Goal: Book appointment/travel/reservation

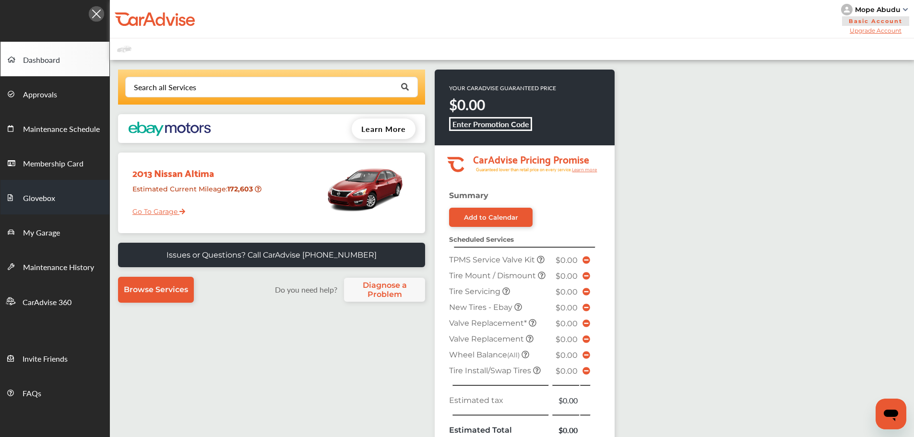
click at [32, 194] on span "Glovebox" at bounding box center [39, 198] width 32 height 12
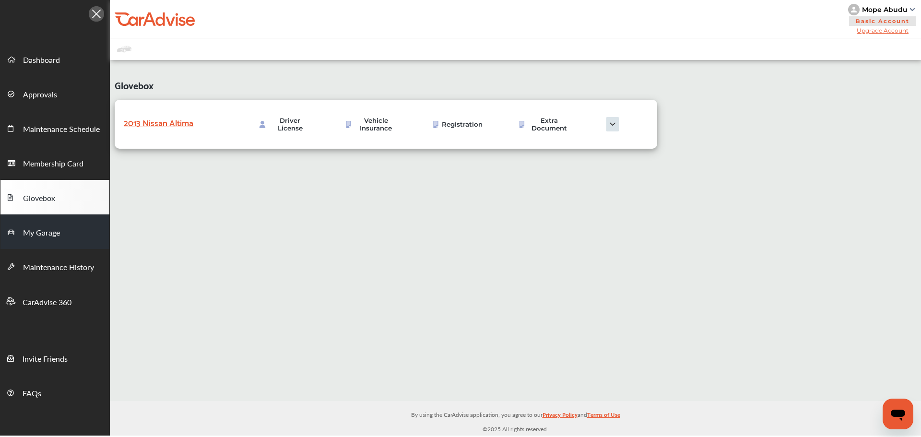
click at [50, 230] on span "My Garage" at bounding box center [41, 233] width 37 height 12
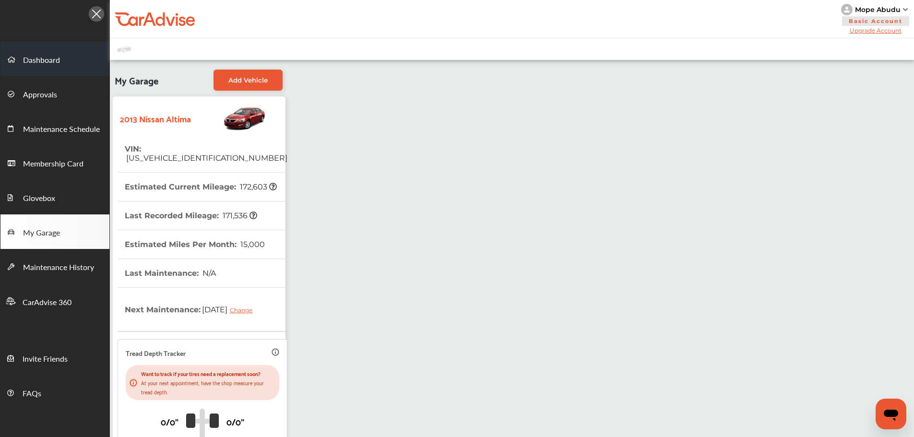
click at [38, 55] on span "Dashboard" at bounding box center [41, 60] width 37 height 12
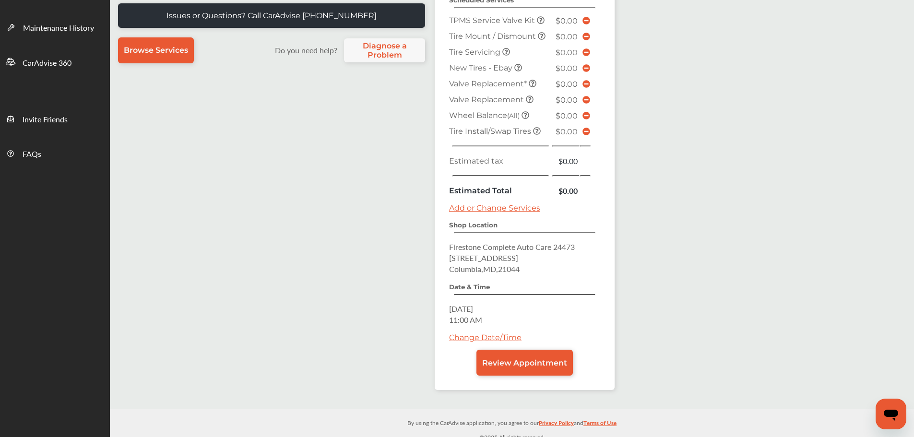
scroll to position [240, 0]
click at [542, 361] on span "Review Appointment" at bounding box center [524, 362] width 85 height 9
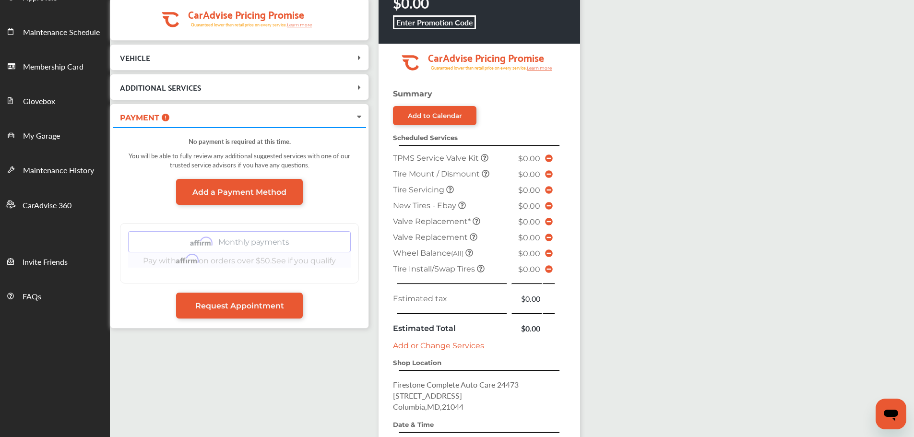
scroll to position [237, 0]
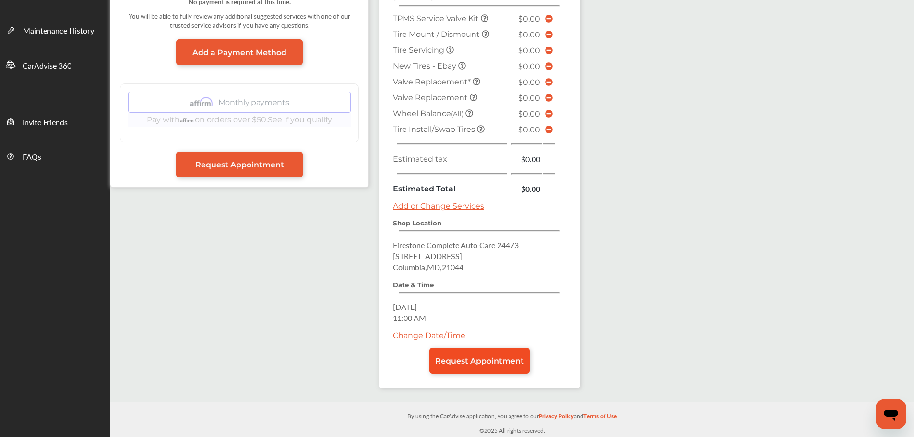
click at [498, 368] on link "Request Appointment" at bounding box center [480, 361] width 100 height 26
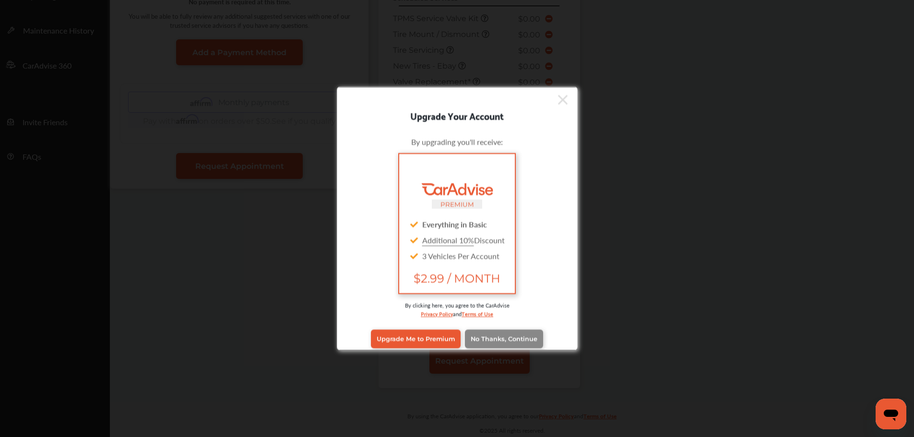
click at [504, 332] on link "No Thanks, Continue" at bounding box center [504, 339] width 78 height 18
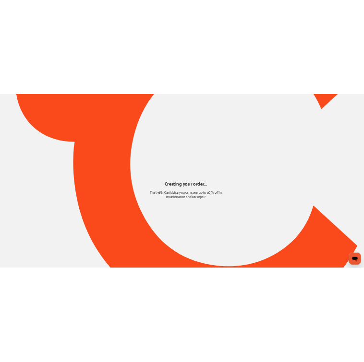
scroll to position [0, 0]
